Goal: Check status: Check status

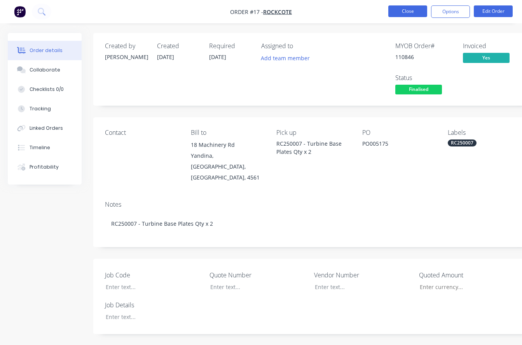
click at [406, 12] on button "Close" at bounding box center [408, 11] width 39 height 12
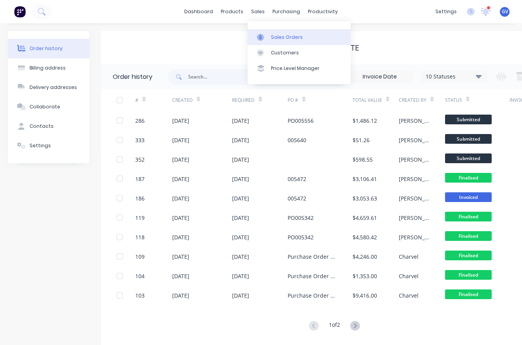
click at [278, 37] on div "Sales Orders" at bounding box center [287, 37] width 32 height 7
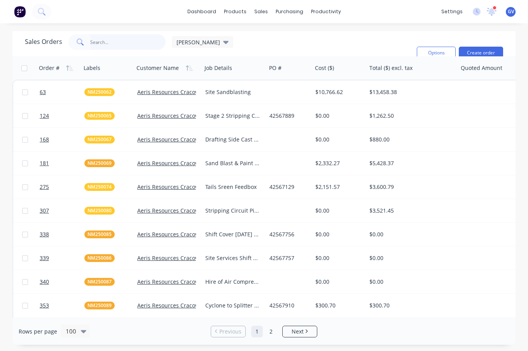
click at [117, 43] on input "text" at bounding box center [128, 42] width 76 height 16
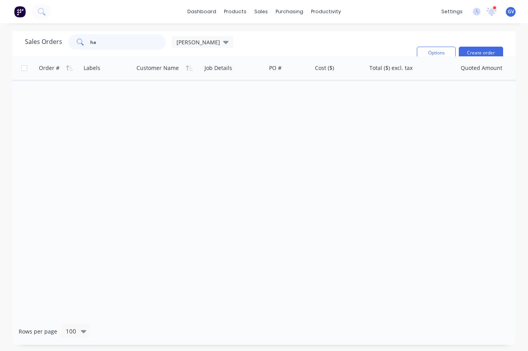
type input "h"
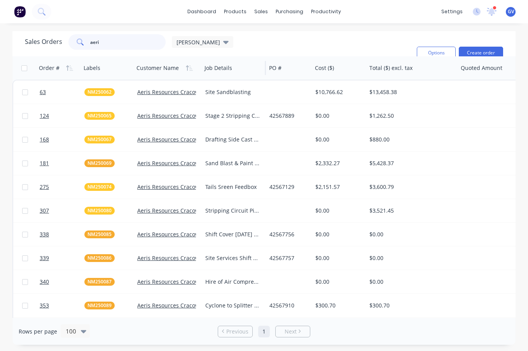
type input "aeri"
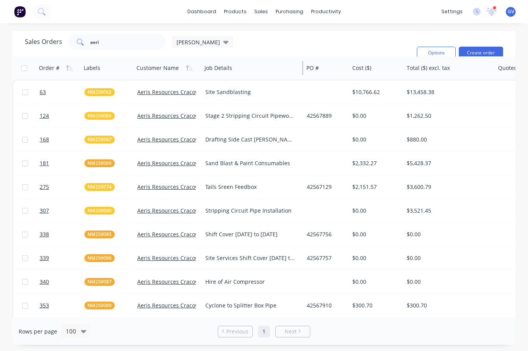
drag, startPoint x: 265, startPoint y: 68, endPoint x: 325, endPoint y: 72, distance: 59.7
click at [303, 70] on div at bounding box center [302, 68] width 1 height 14
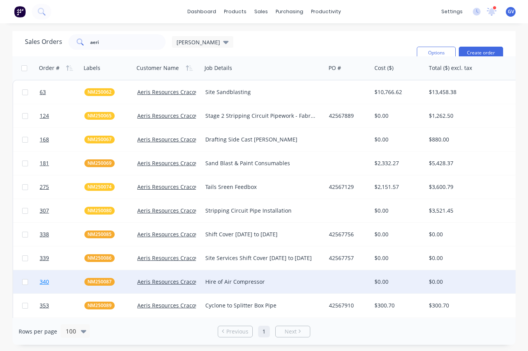
click at [60, 280] on link "340" at bounding box center [62, 281] width 45 height 23
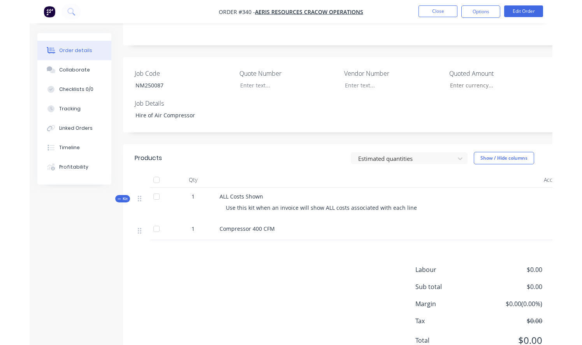
scroll to position [193, 0]
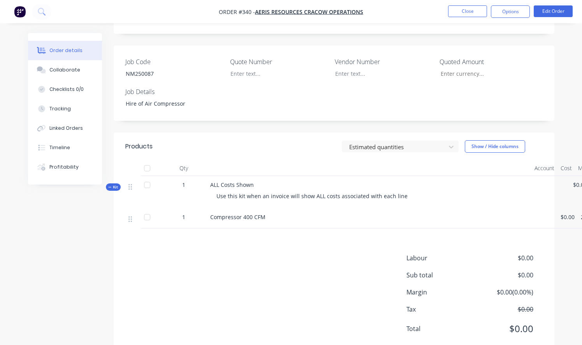
click at [242, 219] on div "Products Estimated quantities Show / Hide columns Qty Account Cost Markup Price…" at bounding box center [334, 244] width 440 height 223
click at [469, 7] on button "Close" at bounding box center [467, 11] width 39 height 12
